Goal: Obtain resource: Download file/media

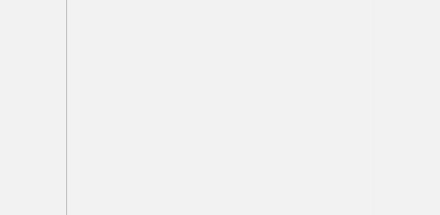
scroll to position [156, 0]
